Goal: Task Accomplishment & Management: Complete application form

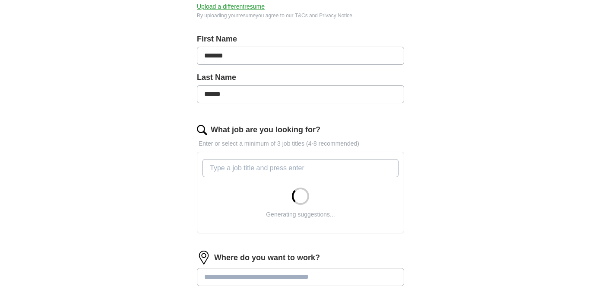
scroll to position [168, 0]
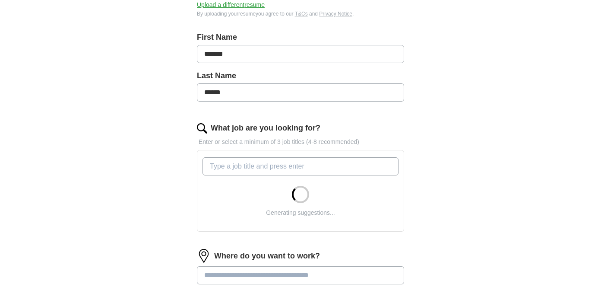
click at [261, 165] on input "What job are you looking for?" at bounding box center [300, 166] width 196 height 18
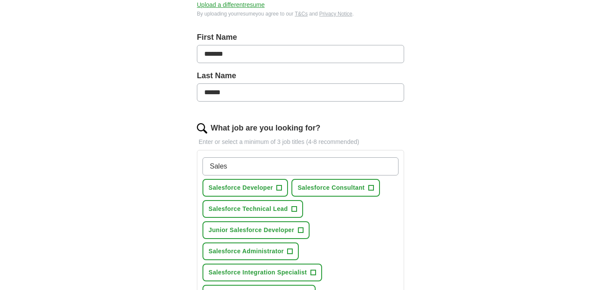
type input "Sales"
click at [281, 187] on span "+" at bounding box center [279, 187] width 5 height 7
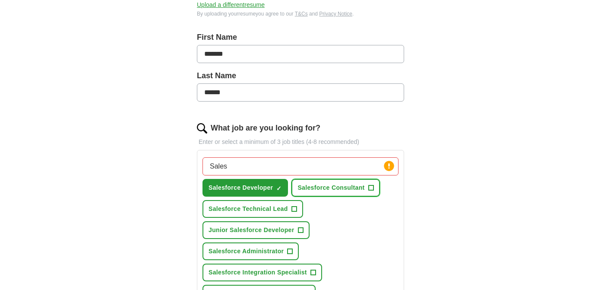
click at [372, 188] on span "+" at bounding box center [370, 187] width 5 height 7
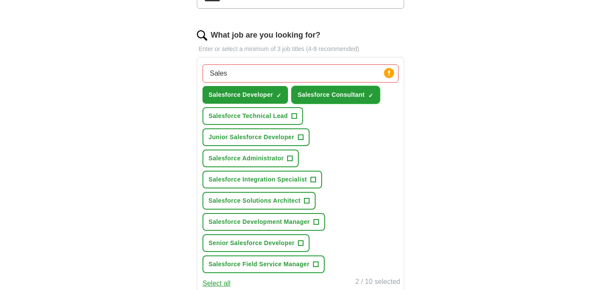
scroll to position [262, 0]
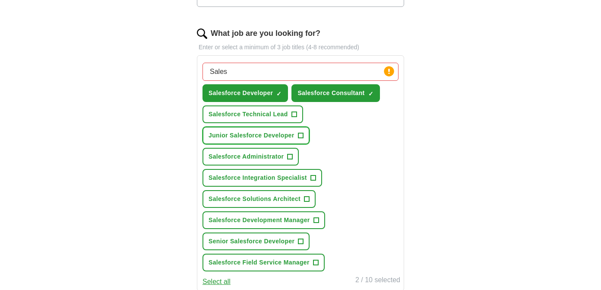
click at [300, 133] on span "+" at bounding box center [300, 135] width 5 height 7
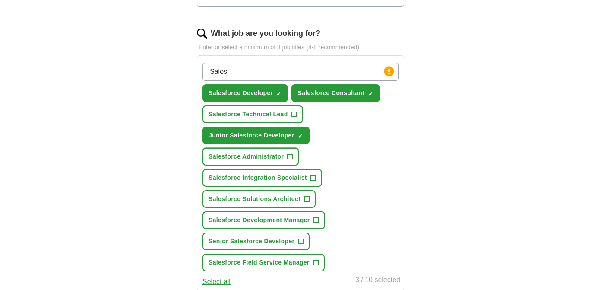
click at [291, 155] on span "+" at bounding box center [289, 156] width 5 height 7
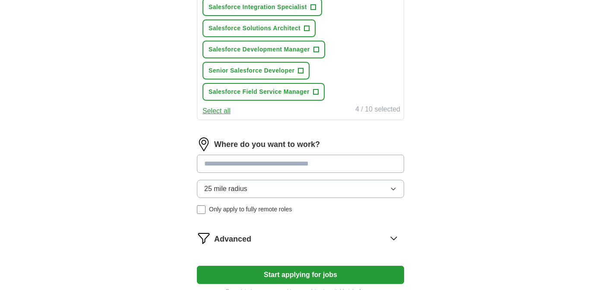
scroll to position [434, 0]
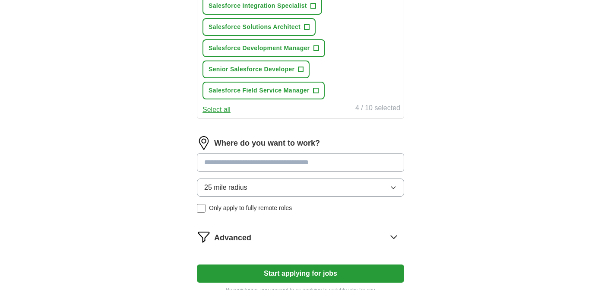
click at [319, 162] on input at bounding box center [300, 162] width 207 height 18
click at [321, 186] on div "Where do you want to work? 25 mile radius Only apply to fully remote roles" at bounding box center [300, 177] width 207 height 83
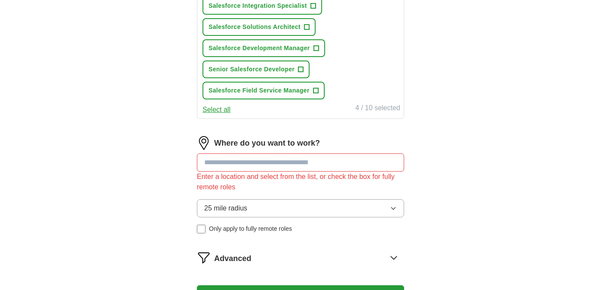
click at [303, 160] on input at bounding box center [300, 162] width 207 height 18
click at [300, 209] on button "25 mile radius" at bounding box center [300, 208] width 207 height 18
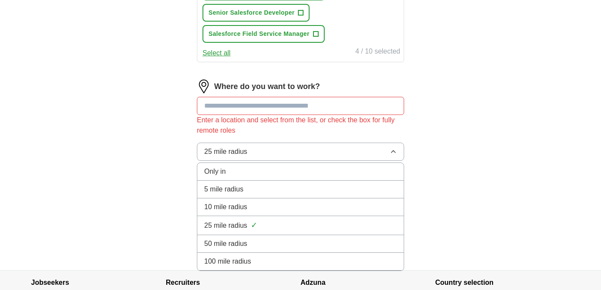
scroll to position [501, 0]
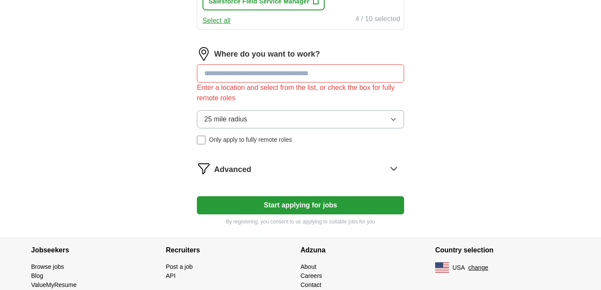
scroll to position [524, 0]
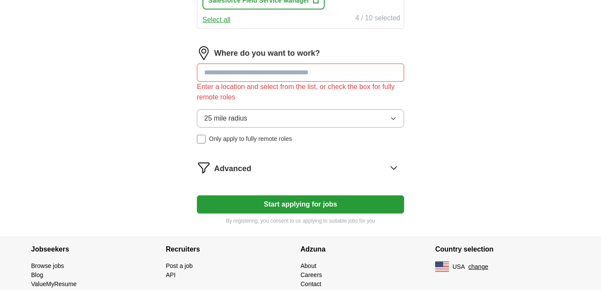
click at [275, 205] on button "Start applying for jobs" at bounding box center [300, 204] width 207 height 18
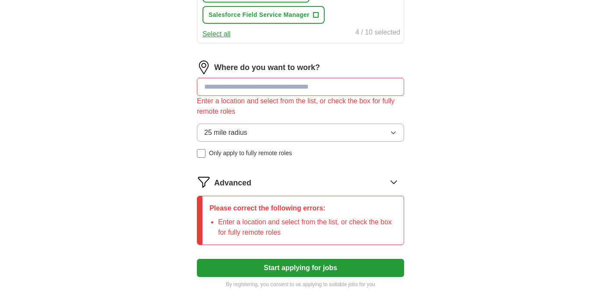
scroll to position [504, 0]
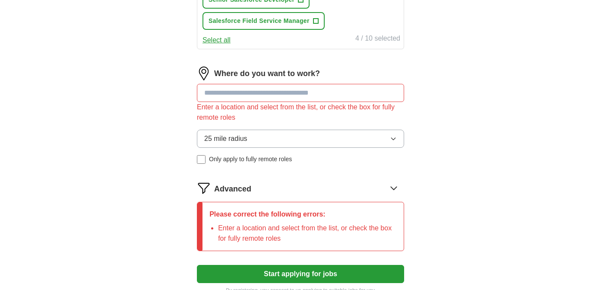
click at [253, 95] on input at bounding box center [300, 93] width 207 height 18
click at [249, 136] on button "25 mile radius" at bounding box center [300, 138] width 207 height 18
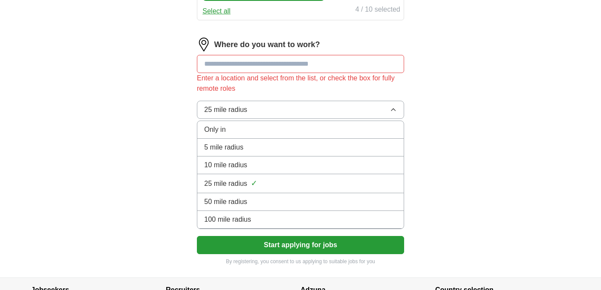
scroll to position [533, 0]
click at [263, 221] on div "100 mile radius" at bounding box center [300, 219] width 193 height 10
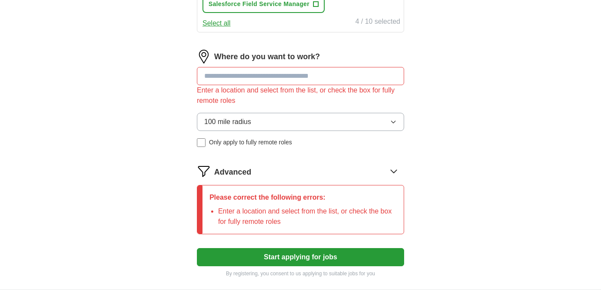
scroll to position [515, 0]
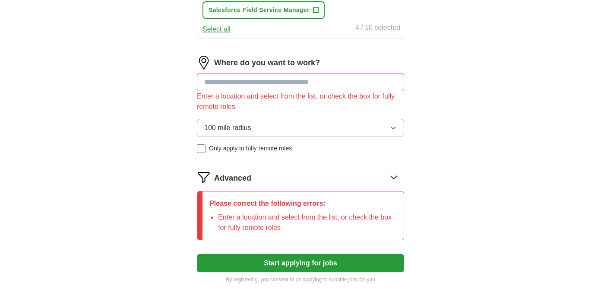
click at [266, 87] on input at bounding box center [300, 82] width 207 height 18
click at [310, 264] on button "Start applying for jobs" at bounding box center [300, 263] width 207 height 18
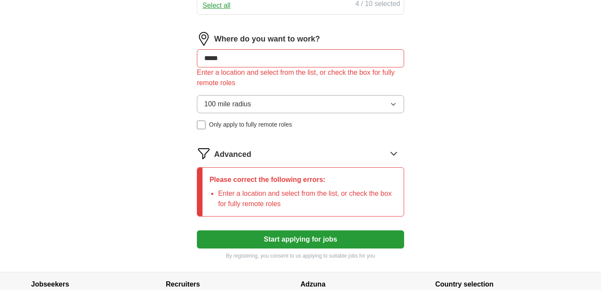
scroll to position [536, 0]
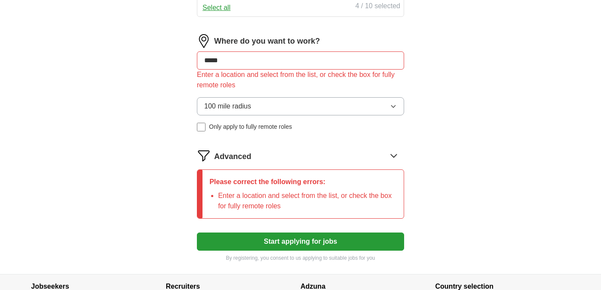
click at [310, 245] on button "Start applying for jobs" at bounding box center [300, 241] width 207 height 18
click at [250, 58] on input "*****" at bounding box center [300, 60] width 207 height 18
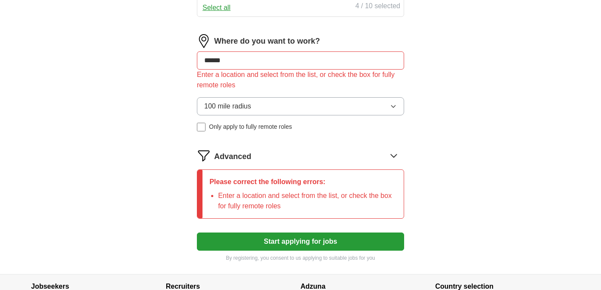
type input "*******"
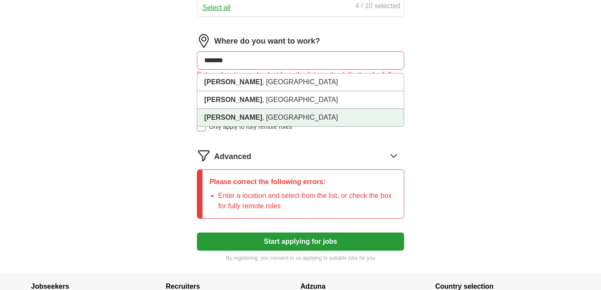
click at [240, 120] on li "Redmond , [GEOGRAPHIC_DATA]" at bounding box center [300, 117] width 206 height 17
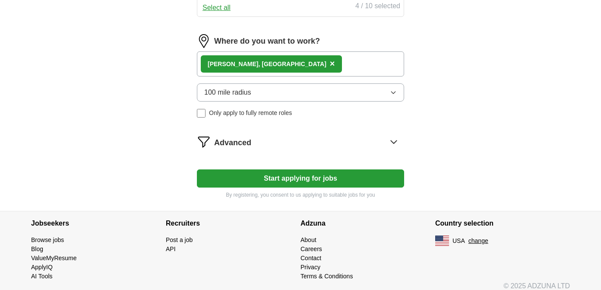
click at [295, 181] on button "Start applying for jobs" at bounding box center [300, 178] width 207 height 18
select select "**"
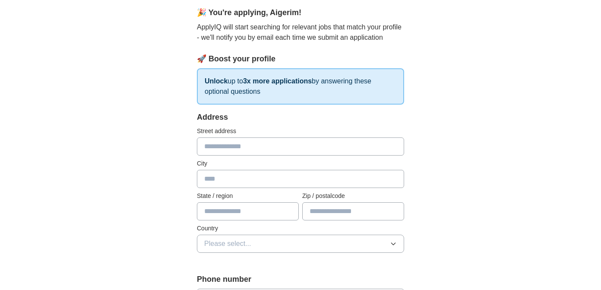
scroll to position [77, 0]
click at [287, 150] on input "text" at bounding box center [300, 145] width 207 height 18
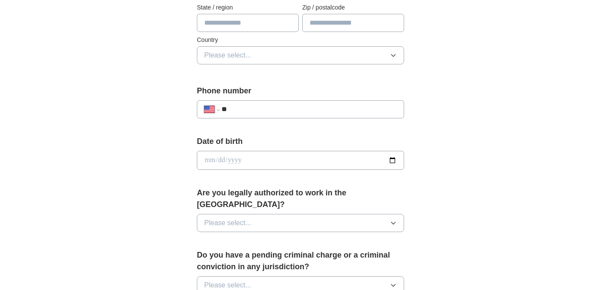
scroll to position [598, 0]
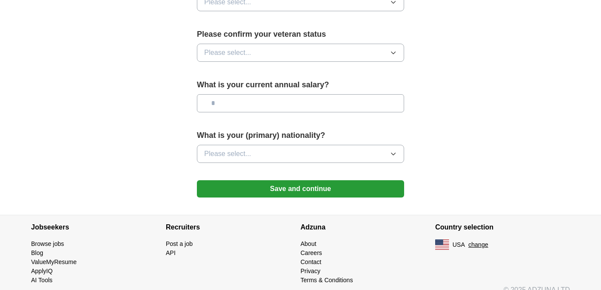
click at [292, 180] on button "Save and continue" at bounding box center [300, 188] width 207 height 17
